Goal: Transaction & Acquisition: Purchase product/service

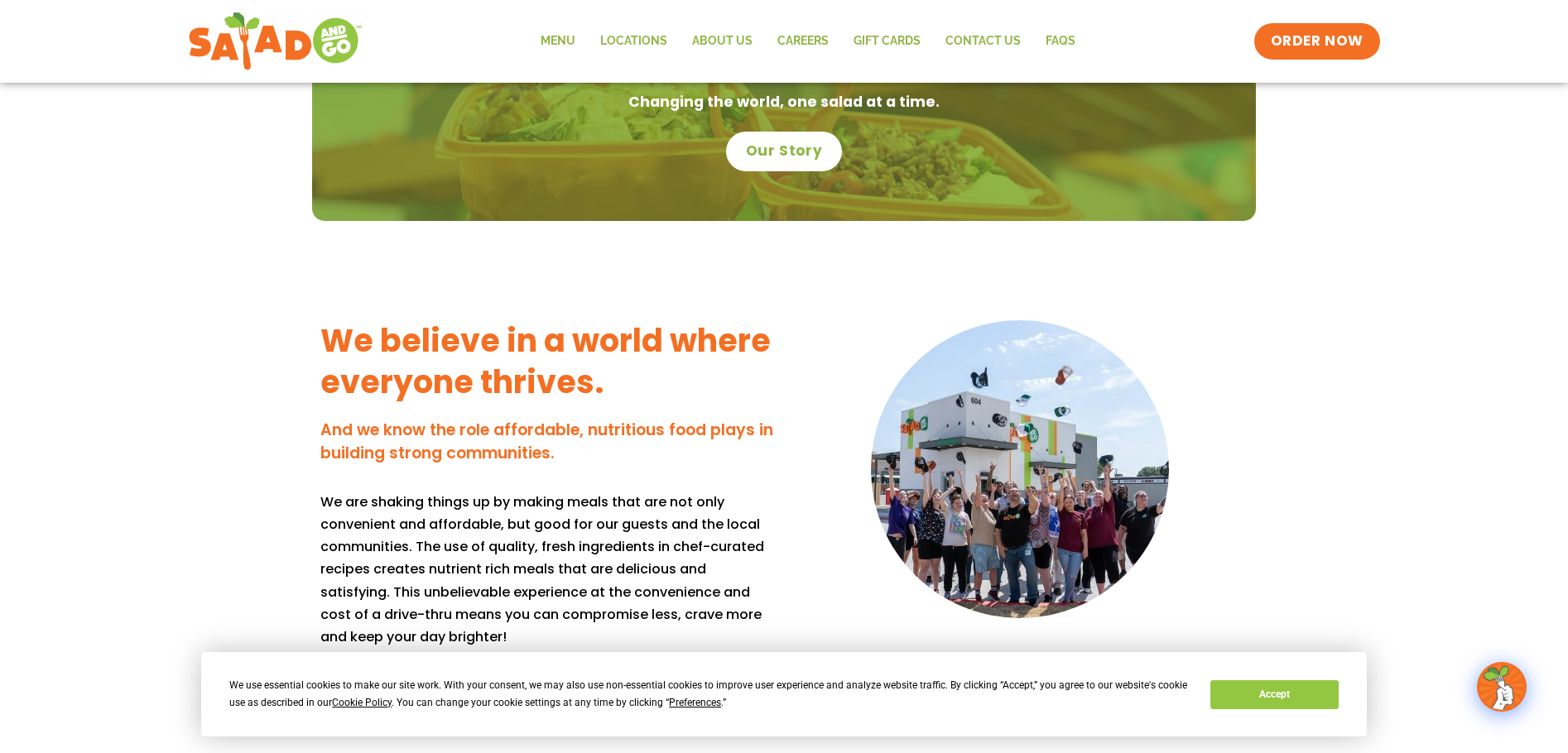
scroll to position [911, 0]
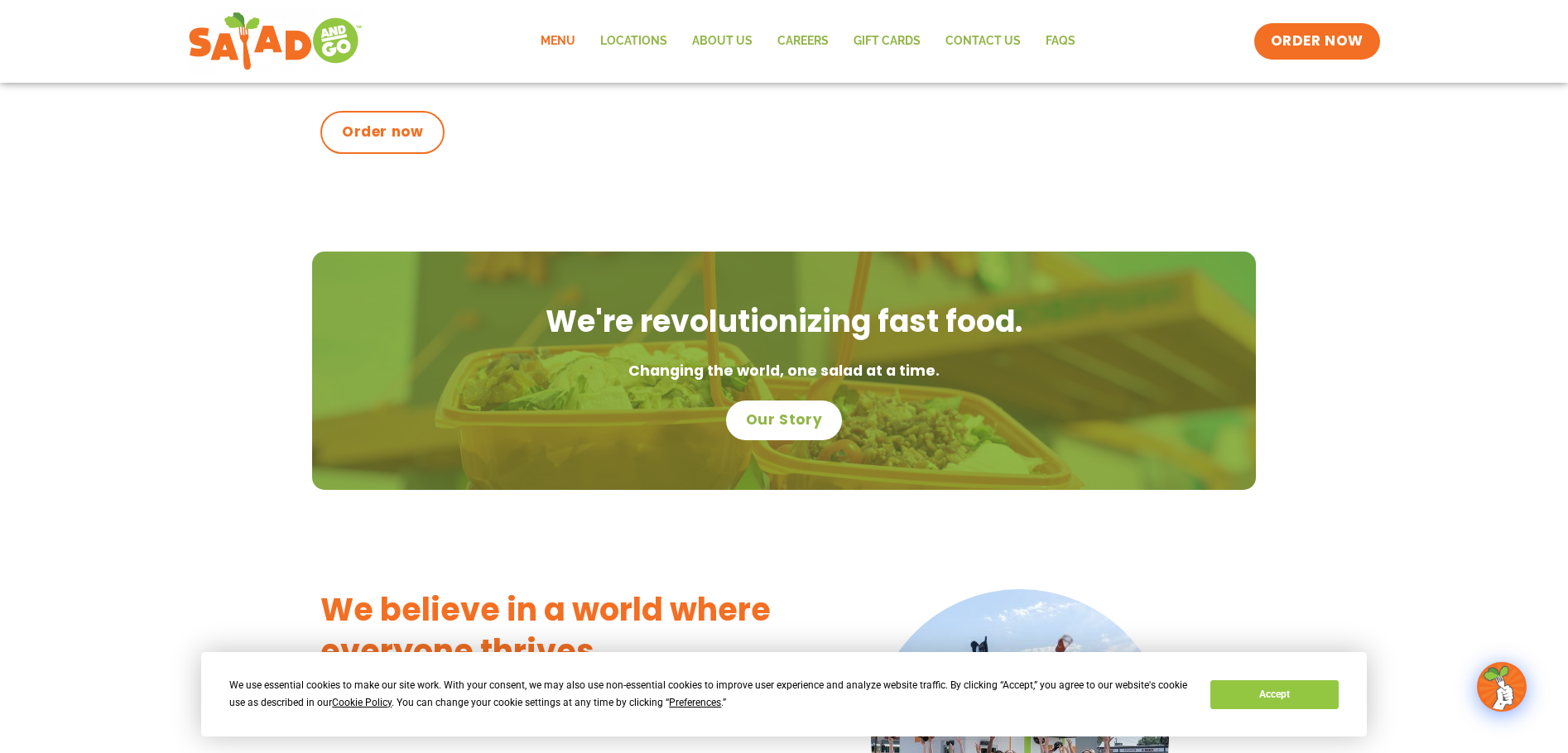
click at [567, 43] on link "Menu" at bounding box center [558, 41] width 60 height 38
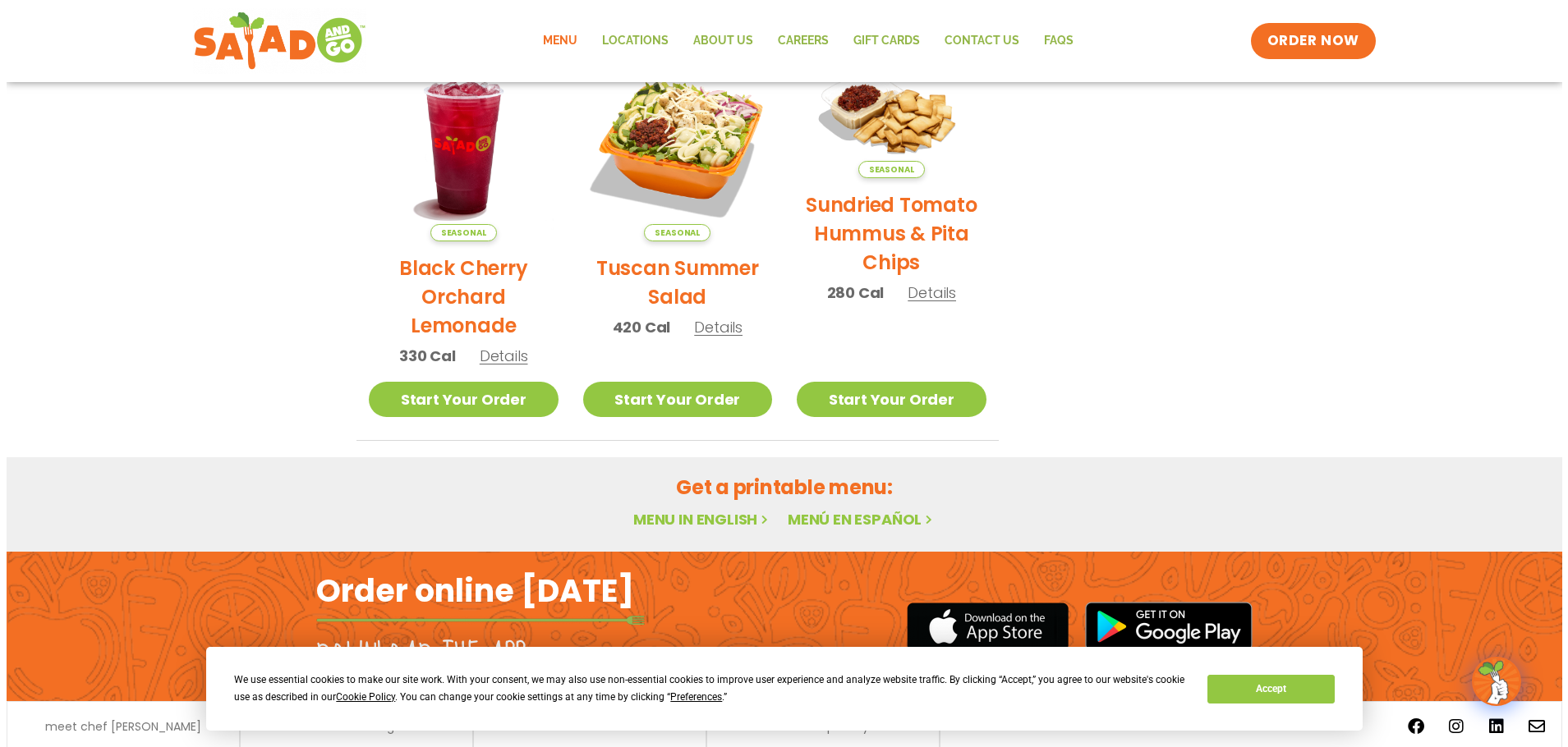
scroll to position [716, 0]
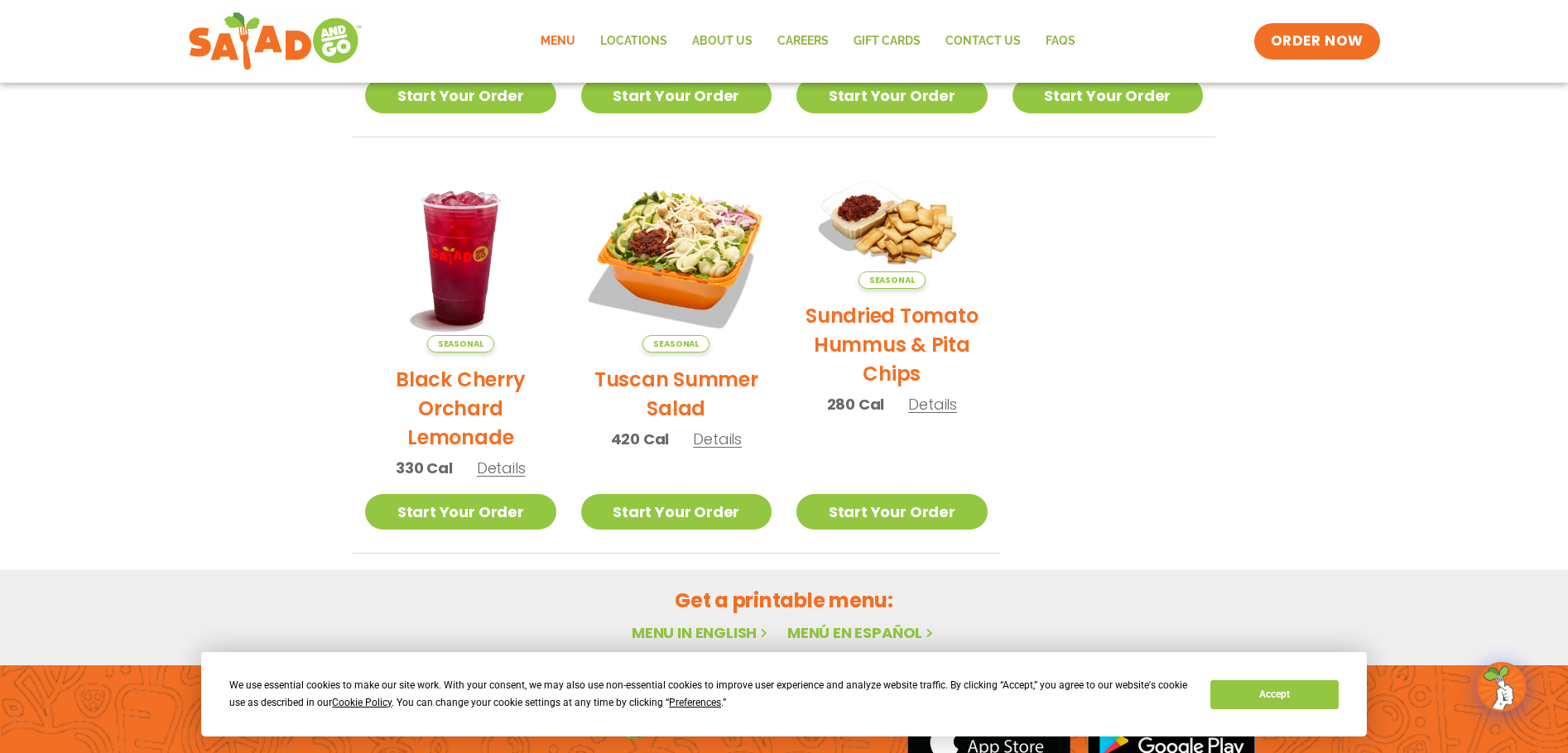
click at [632, 385] on h2 "Tuscan Summer Salad" at bounding box center [676, 394] width 191 height 58
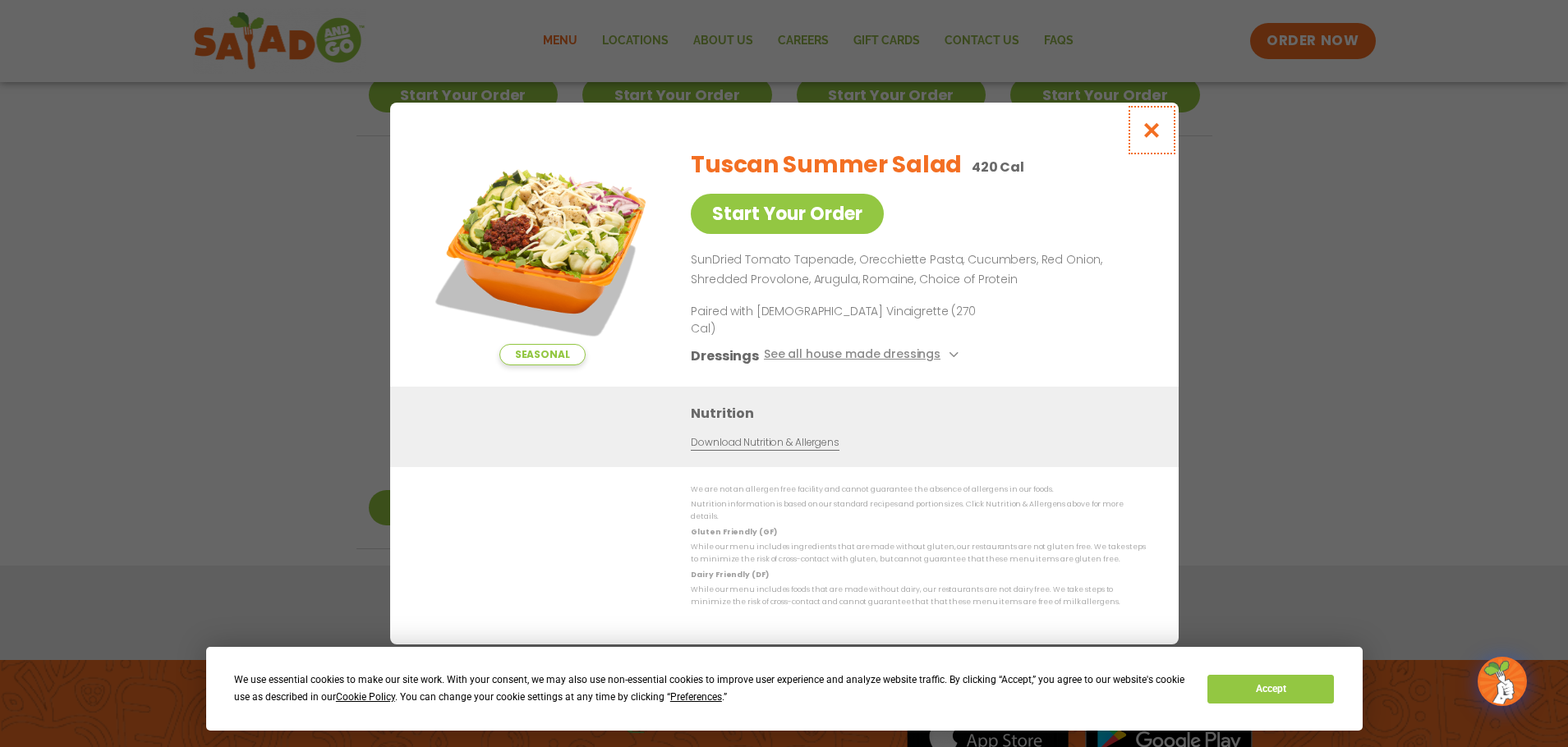
click at [1149, 139] on icon "Close modal" at bounding box center [1151, 130] width 20 height 17
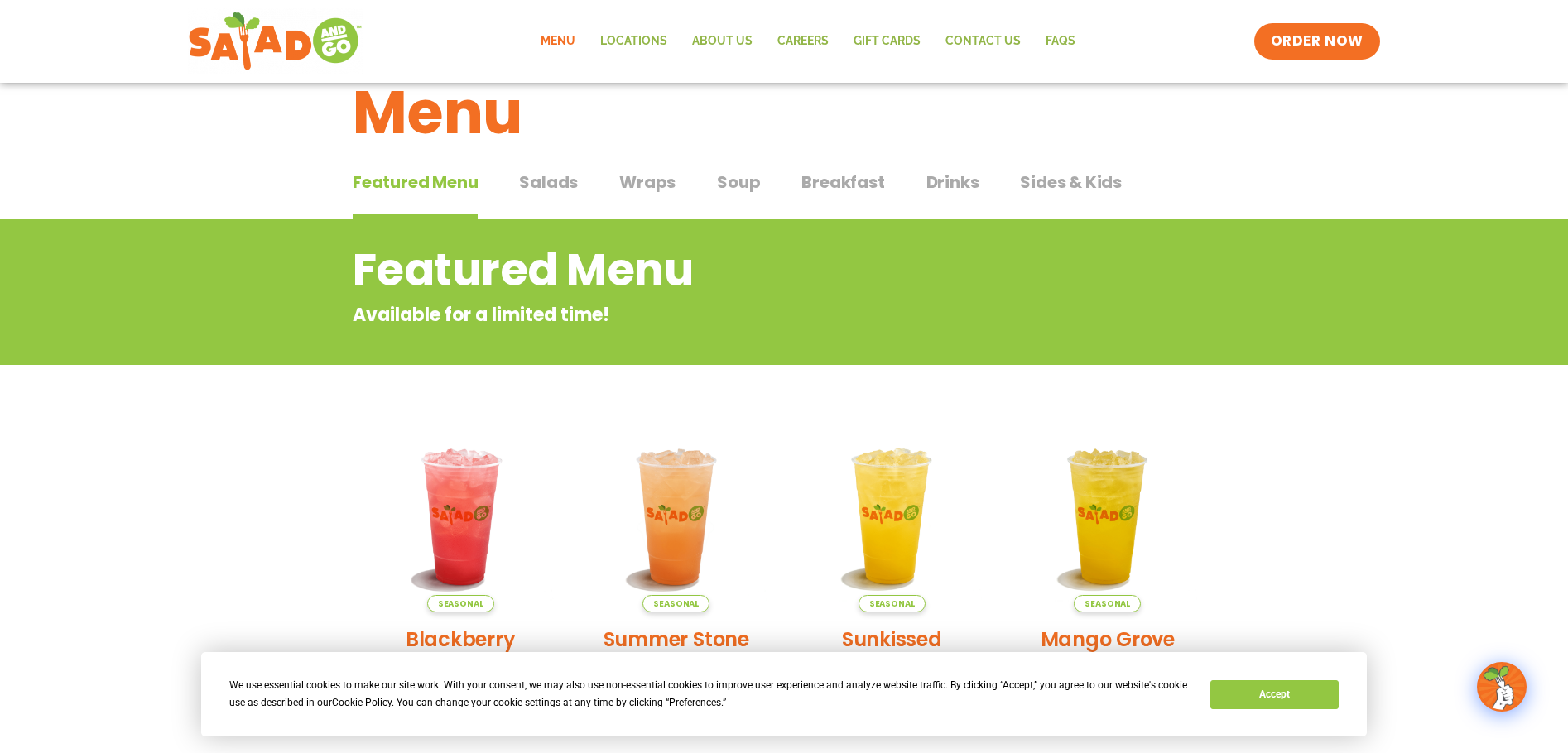
scroll to position [83, 0]
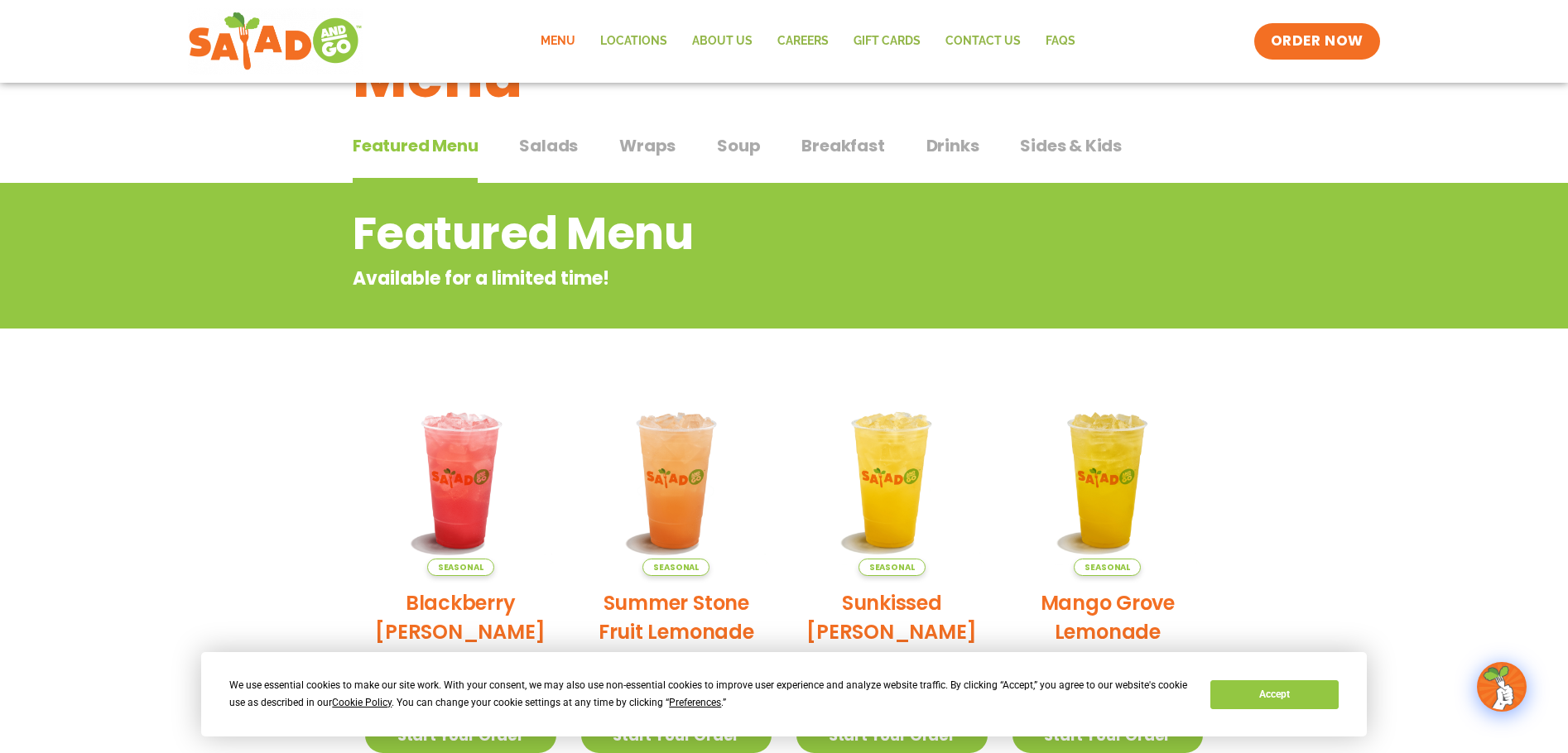
click at [530, 148] on span "Salads" at bounding box center [548, 146] width 59 height 25
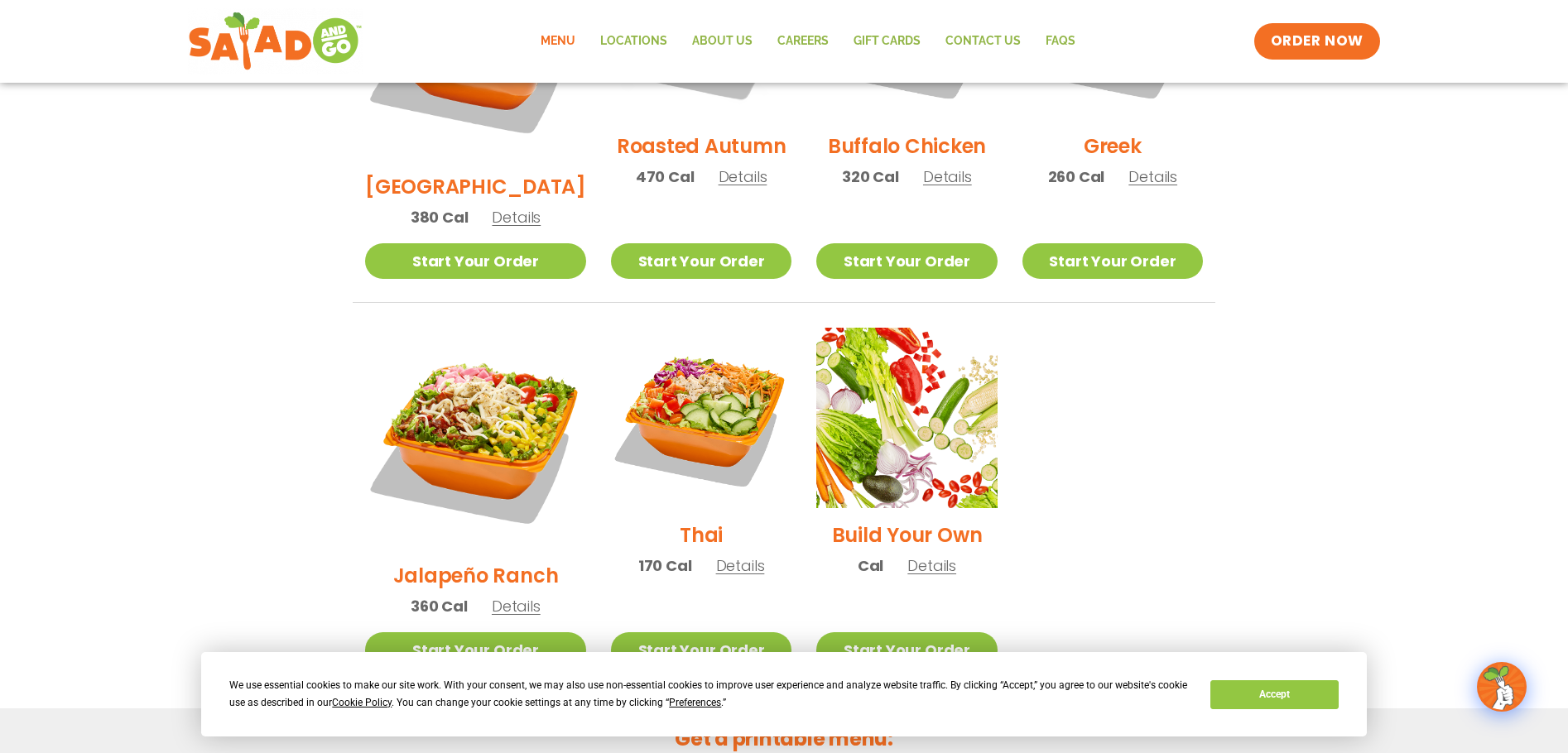
scroll to position [1076, 0]
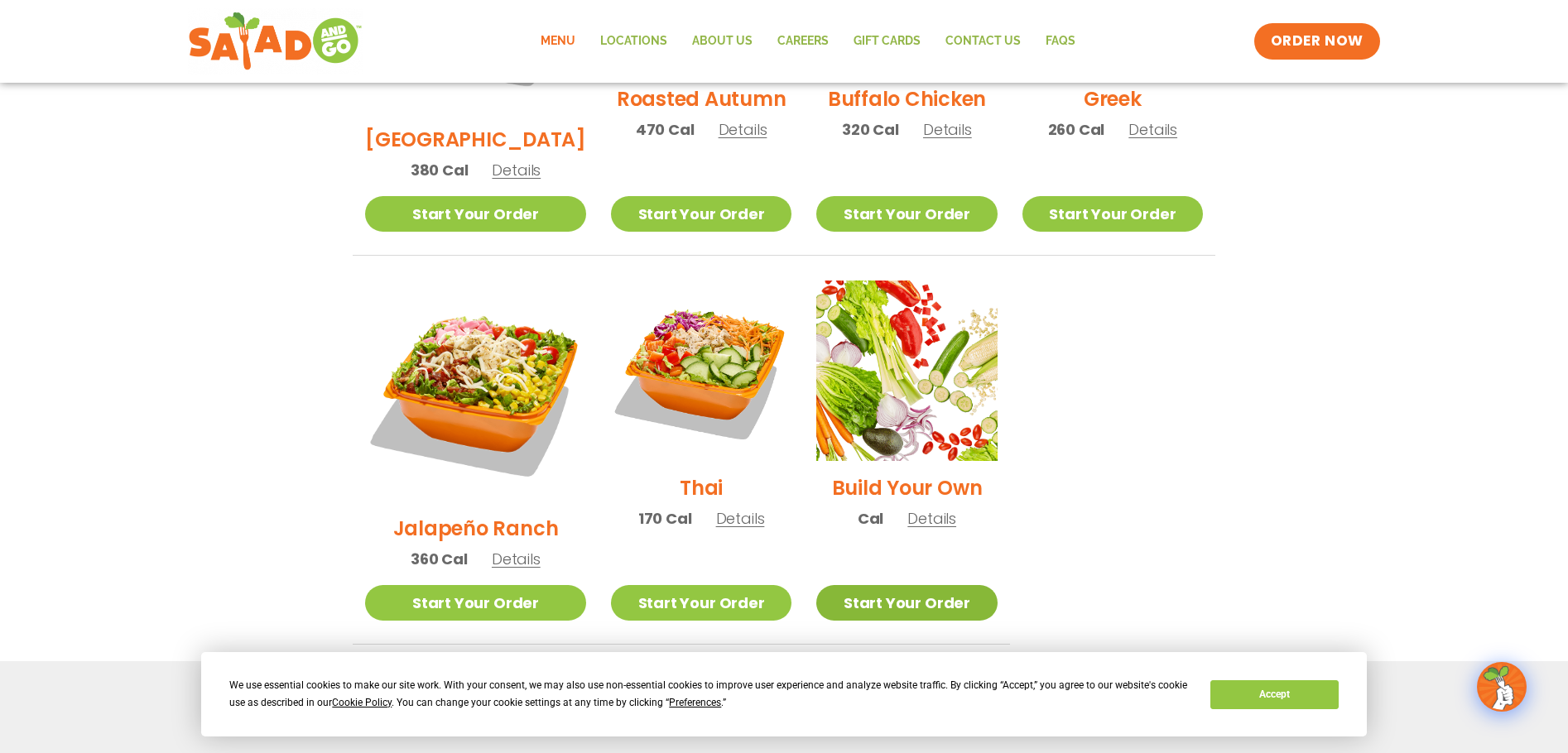
click at [919, 585] on link "Start Your Order" at bounding box center [907, 603] width 181 height 36
